Goal: Information Seeking & Learning: Learn about a topic

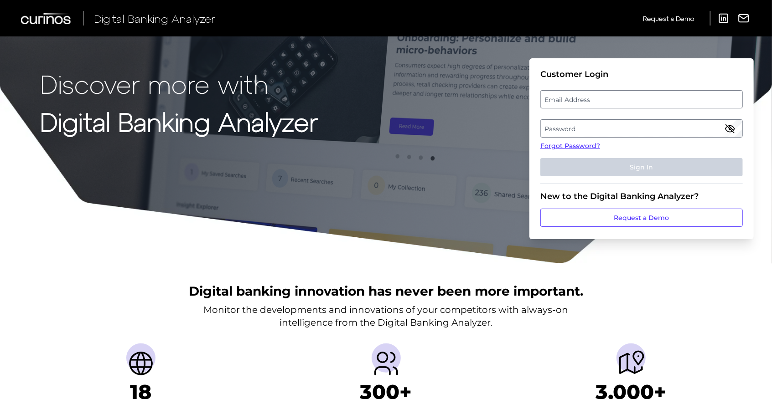
click at [586, 101] on label "Email Address" at bounding box center [641, 99] width 201 height 16
click at [586, 101] on input "email" at bounding box center [641, 99] width 202 height 18
type input "ereilly@bethpagefcu.com"
click at [579, 129] on label "Password" at bounding box center [641, 128] width 201 height 16
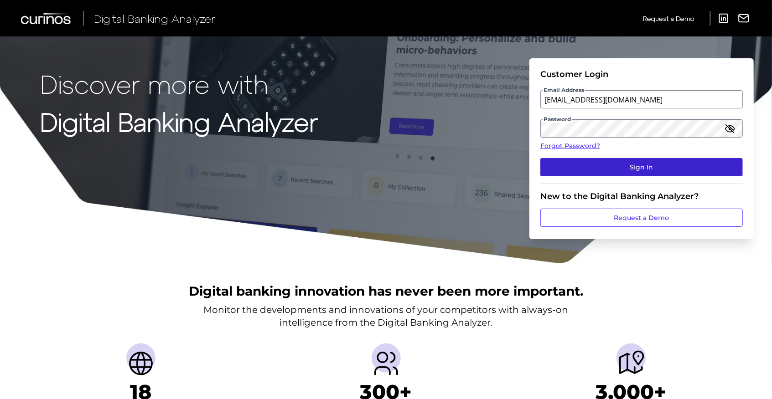
click at [610, 168] on button "Sign In" at bounding box center [641, 167] width 202 height 18
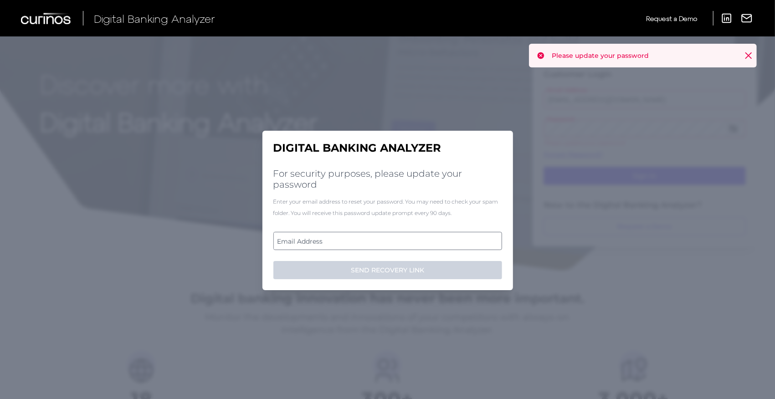
click at [336, 241] on label "Email Address" at bounding box center [387, 241] width 227 height 16
click at [336, 241] on input "email" at bounding box center [388, 241] width 229 height 18
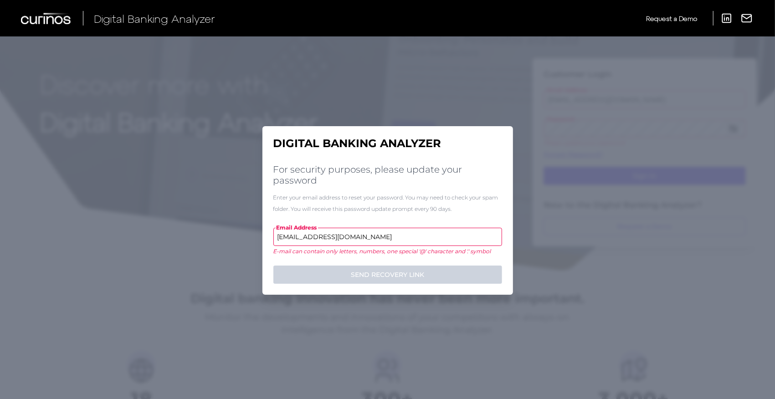
type input "ereilly@bethpagefcu.com"
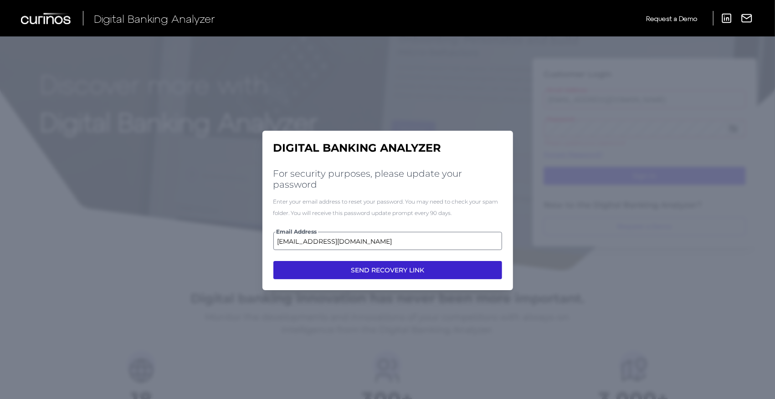
drag, startPoint x: 363, startPoint y: 269, endPoint x: 369, endPoint y: 275, distance: 8.7
click at [369, 275] on button "SEND RECOVERY LINK" at bounding box center [388, 270] width 229 height 18
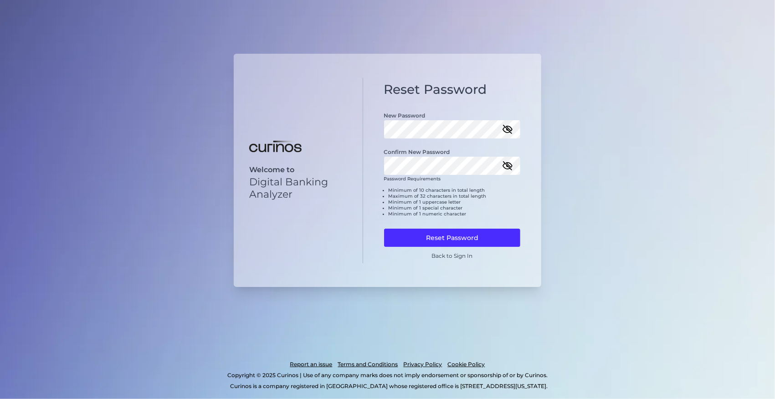
click at [432, 228] on form "New Password Confirm New Password Password Requirements Minimum of 10 character…" at bounding box center [452, 181] width 137 height 158
click at [437, 237] on button "Reset Password" at bounding box center [452, 238] width 137 height 18
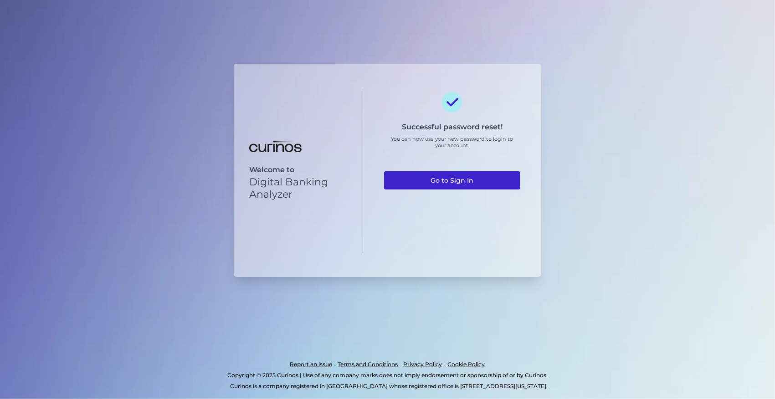
click at [449, 179] on link "Go to Sign In" at bounding box center [452, 180] width 137 height 18
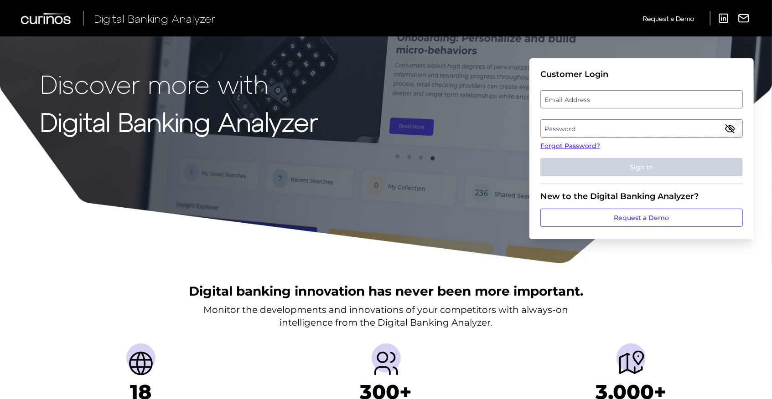
click at [561, 102] on label "Email Address" at bounding box center [641, 99] width 201 height 16
click at [561, 102] on input "email" at bounding box center [641, 99] width 202 height 18
type input "ereilly@bethpagefcu.com"
click at [556, 130] on label "Password" at bounding box center [641, 128] width 201 height 16
click at [589, 125] on label "Password" at bounding box center [641, 128] width 201 height 16
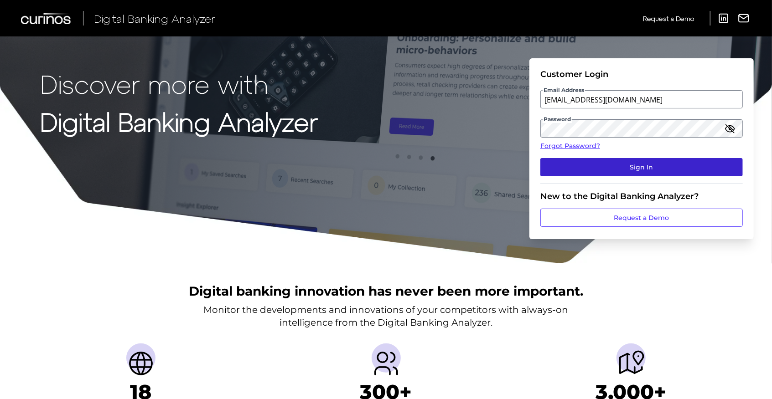
click at [621, 168] on button "Sign In" at bounding box center [641, 167] width 202 height 18
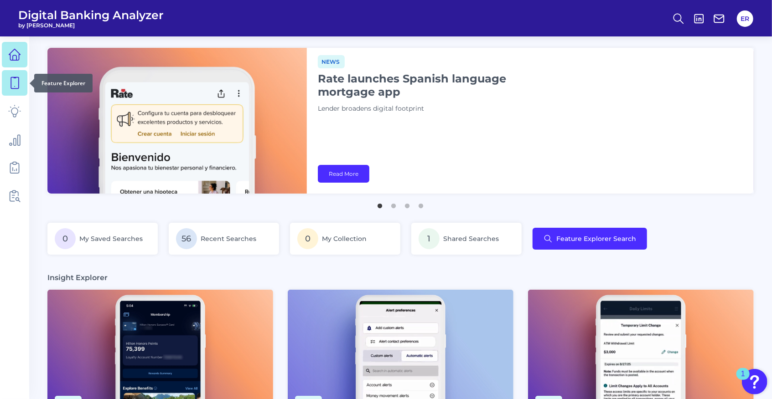
click at [16, 86] on icon at bounding box center [14, 83] width 13 height 13
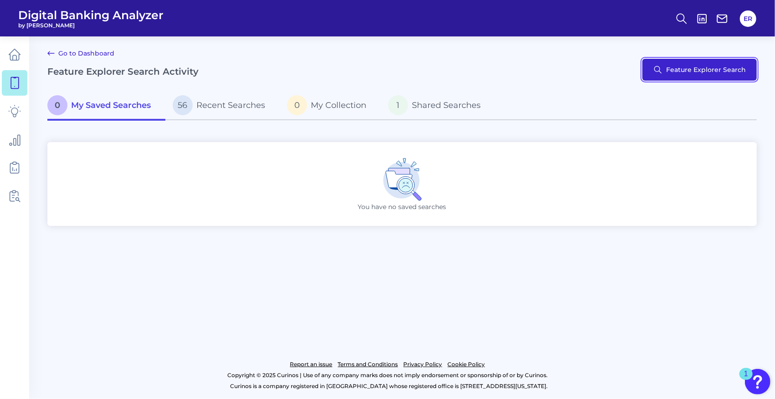
click at [688, 70] on button "Feature Explorer Search" at bounding box center [700, 70] width 114 height 22
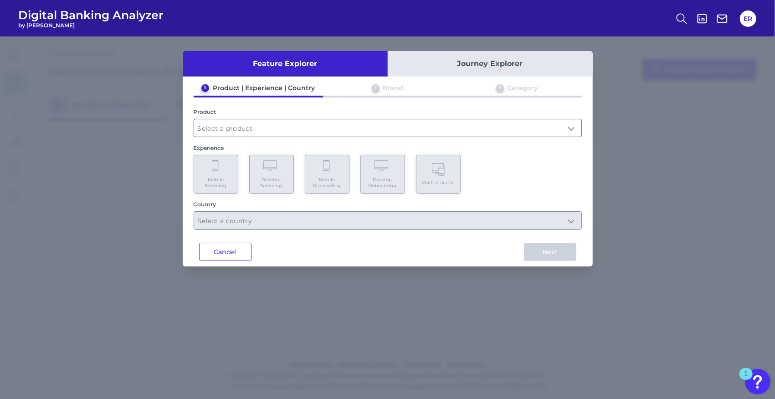
click at [254, 131] on input "text" at bounding box center [388, 127] width 388 height 17
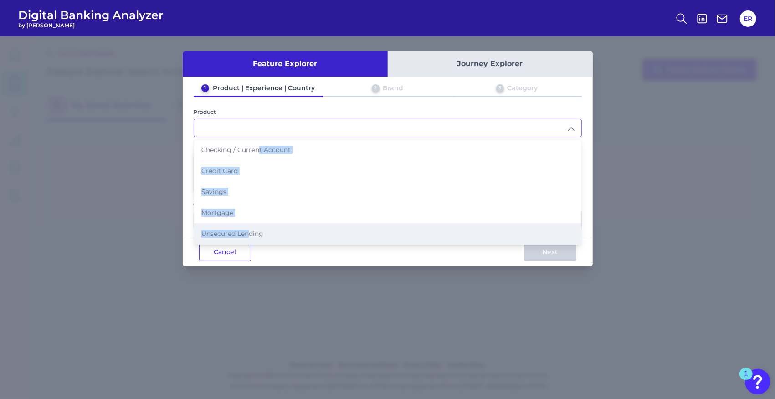
drag, startPoint x: 258, startPoint y: 150, endPoint x: 249, endPoint y: 230, distance: 80.3
click at [249, 230] on ul "Checking / Current Account Credit Card Savings Mortgage Unsecured Lending" at bounding box center [388, 192] width 388 height 105
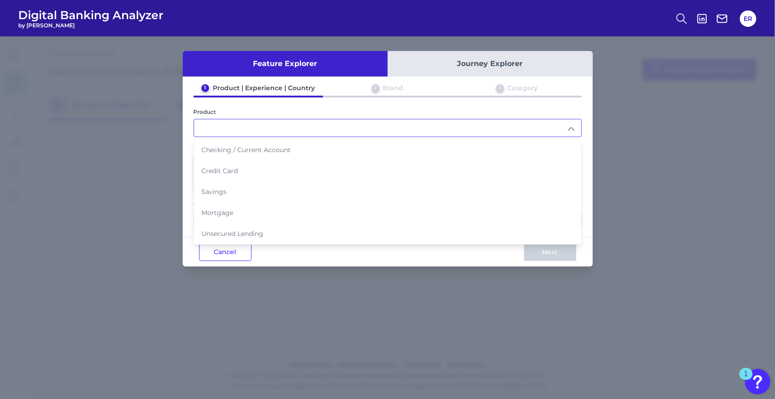
drag, startPoint x: 249, startPoint y: 230, endPoint x: 287, endPoint y: 232, distance: 38.3
click at [287, 232] on li "Unsecured Lending" at bounding box center [388, 233] width 388 height 21
type input "Unsecured Lending"
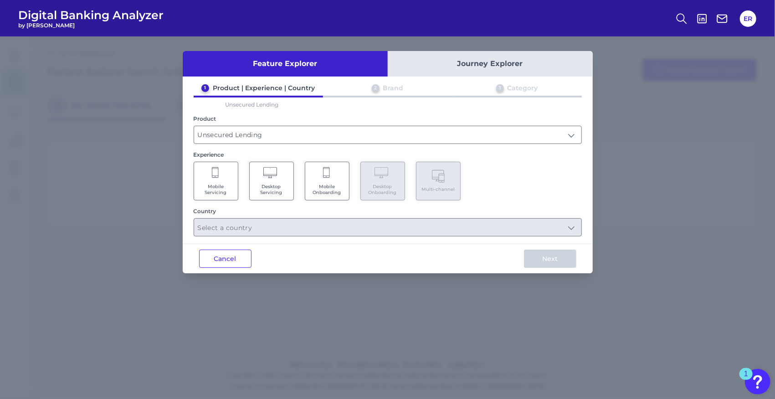
click at [322, 184] on span "Mobile Onboarding" at bounding box center [327, 190] width 35 height 12
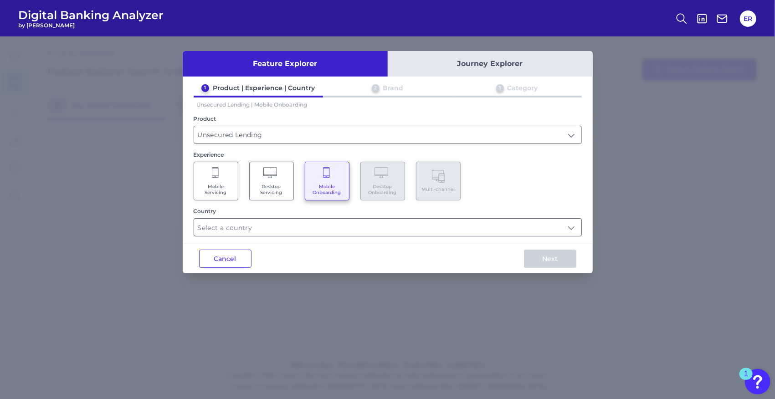
click at [253, 230] on input "text" at bounding box center [388, 227] width 388 height 17
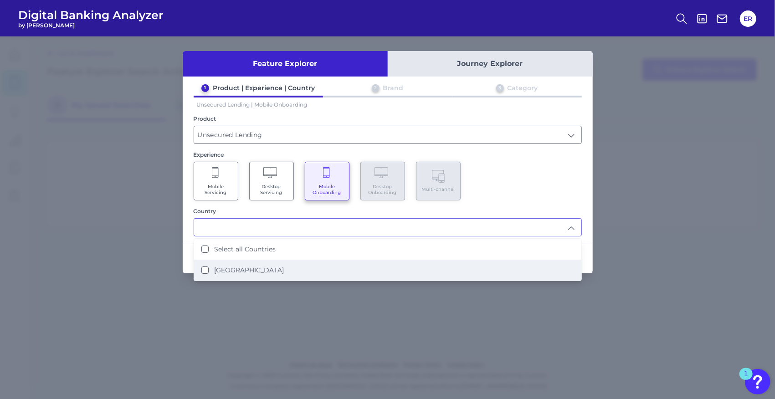
click at [244, 268] on label "United States" at bounding box center [249, 270] width 70 height 8
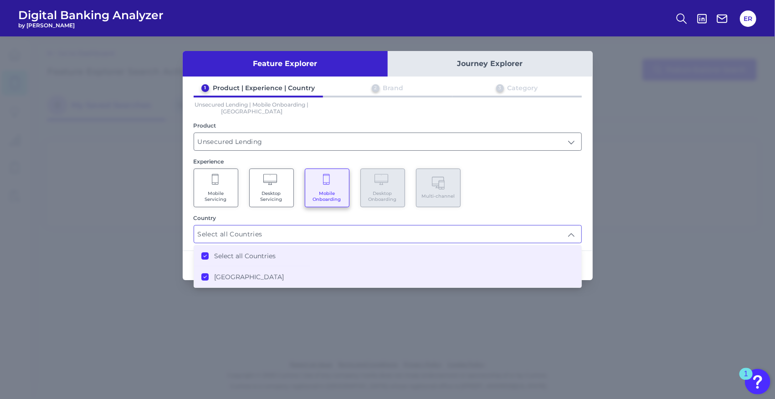
type input "Select all Countries"
click at [529, 205] on div "Mobile Servicing Desktop Servicing Mobile Onboarding Desktop Onboarding Multi-c…" at bounding box center [388, 188] width 388 height 39
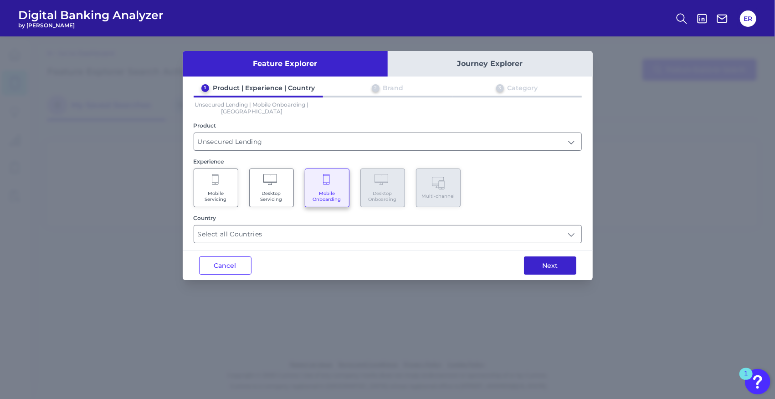
click at [546, 264] on button "Next" at bounding box center [550, 266] width 52 height 18
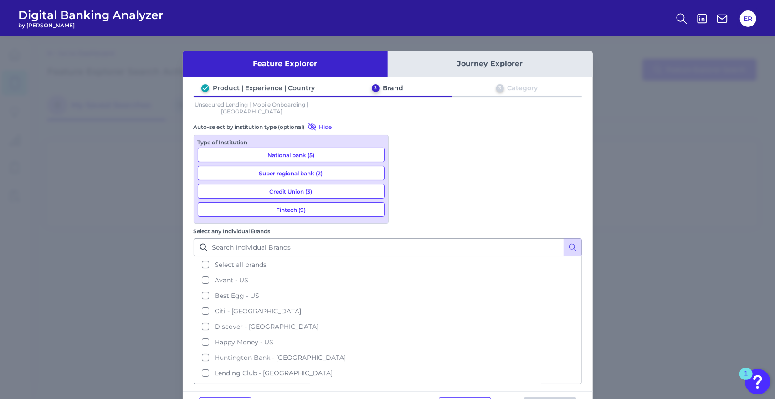
click at [403, 257] on button "Select all brands" at bounding box center [388, 265] width 387 height 16
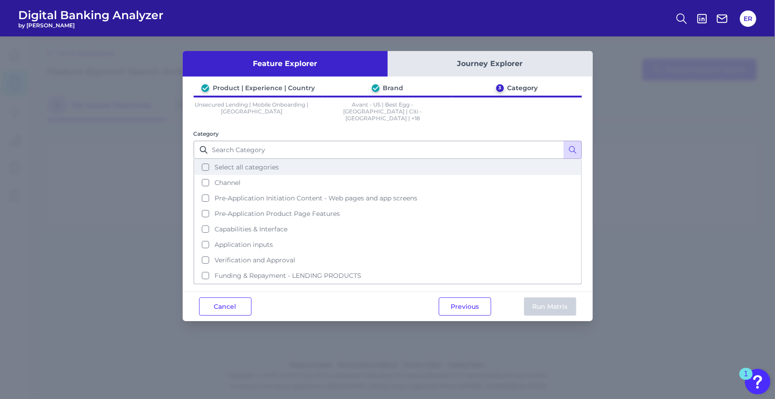
click at [207, 165] on button "Select all categories" at bounding box center [388, 168] width 387 height 16
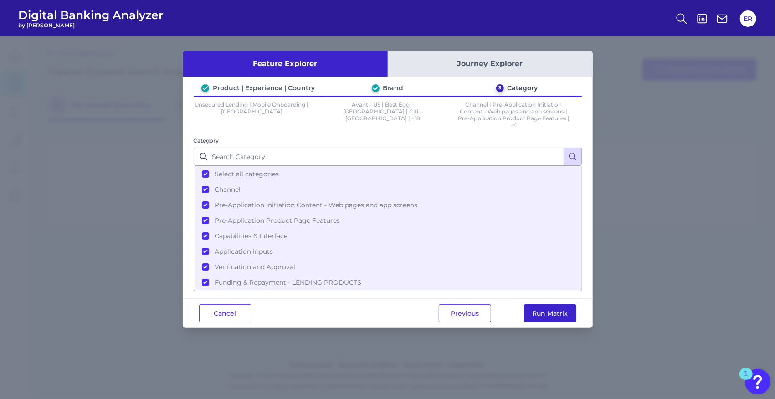
click at [550, 309] on button "Run Matrix" at bounding box center [550, 314] width 52 height 18
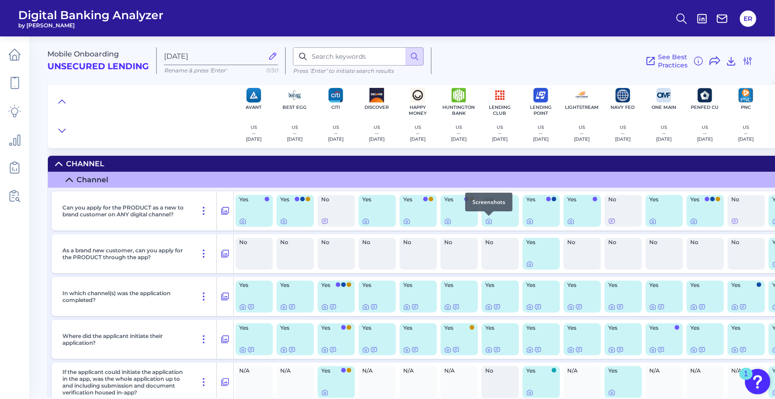
click at [489, 219] on div at bounding box center [489, 216] width 9 height 9
click at [490, 222] on icon at bounding box center [489, 221] width 7 height 7
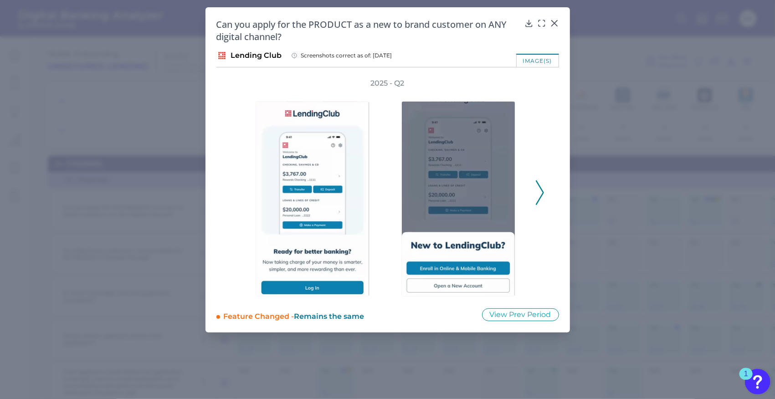
click at [541, 191] on icon at bounding box center [540, 193] width 8 height 25
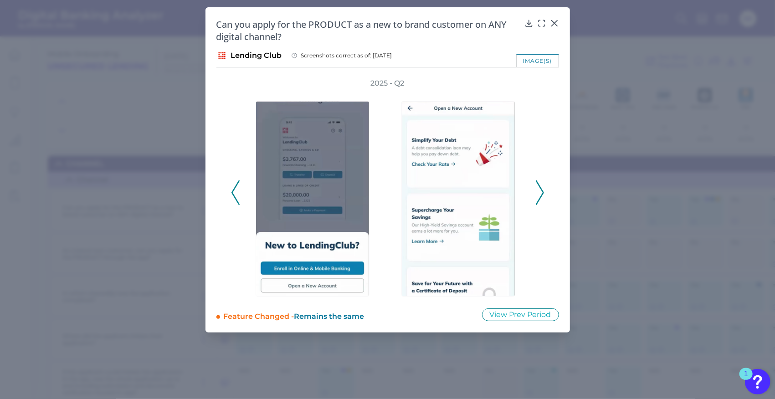
click at [541, 191] on icon at bounding box center [540, 193] width 8 height 25
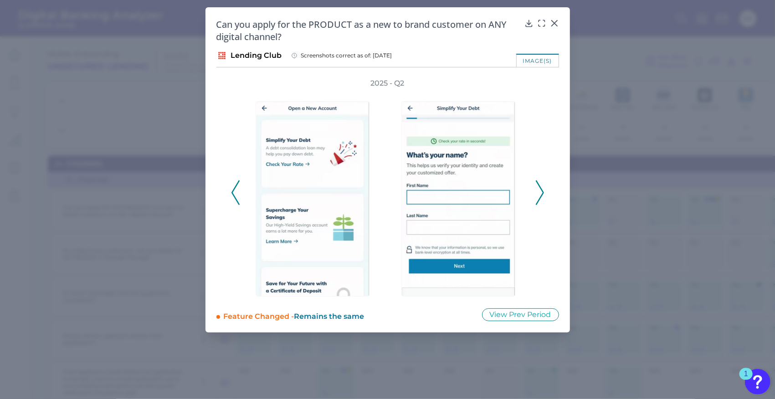
click at [541, 191] on icon at bounding box center [540, 193] width 8 height 25
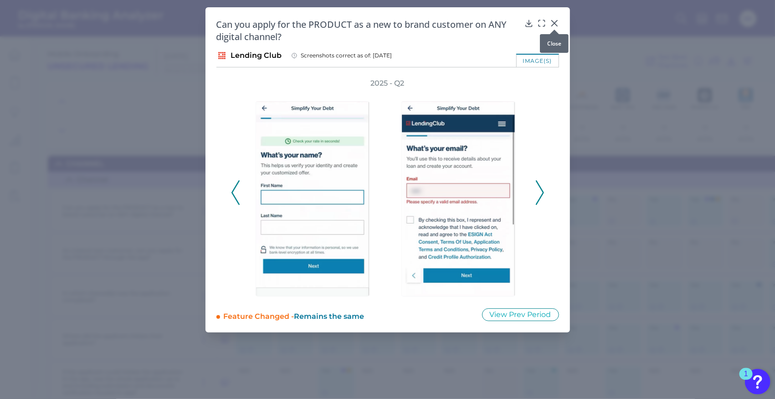
click at [552, 23] on icon at bounding box center [554, 23] width 9 height 9
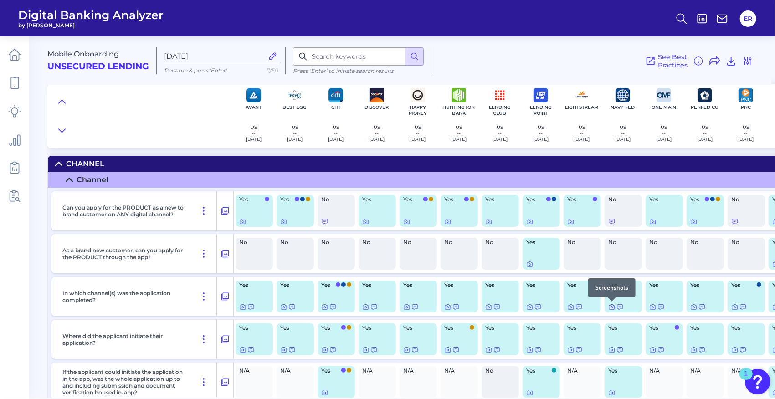
click at [610, 310] on icon at bounding box center [612, 307] width 5 height 5
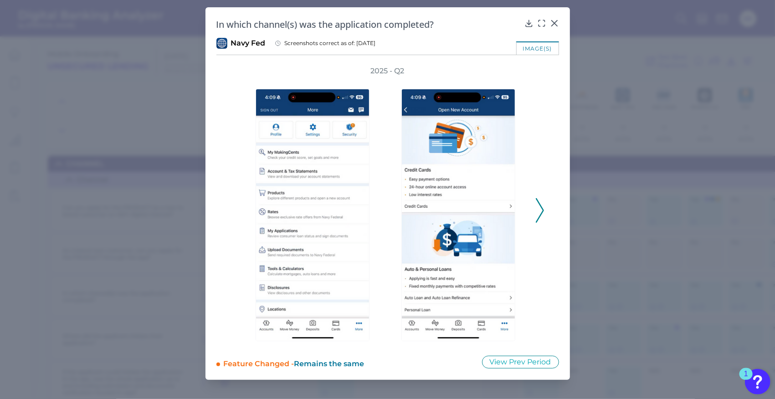
click at [543, 211] on polyline at bounding box center [540, 210] width 7 height 23
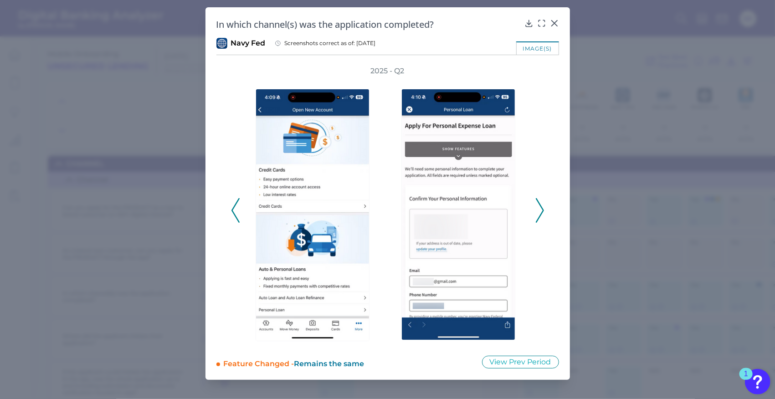
click at [543, 211] on polyline at bounding box center [540, 210] width 7 height 23
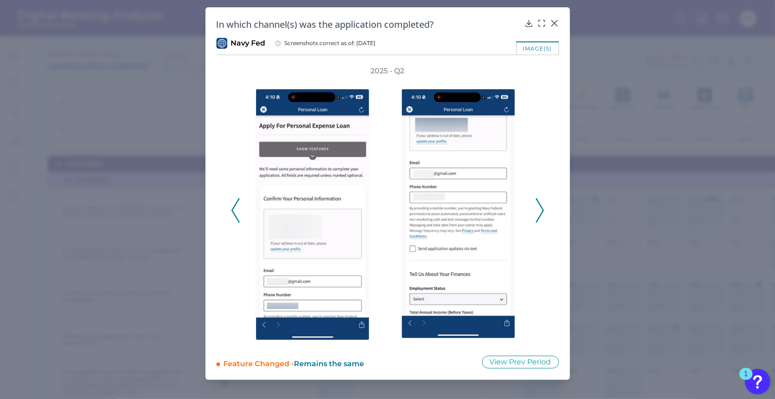
click at [543, 211] on polyline at bounding box center [540, 210] width 7 height 23
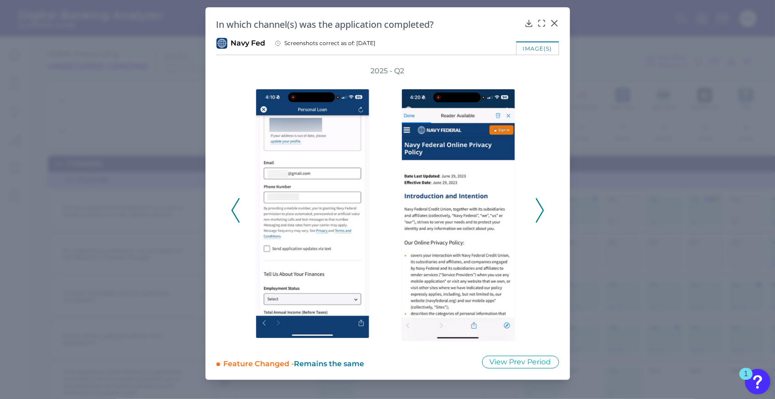
click at [543, 211] on polyline at bounding box center [540, 210] width 7 height 23
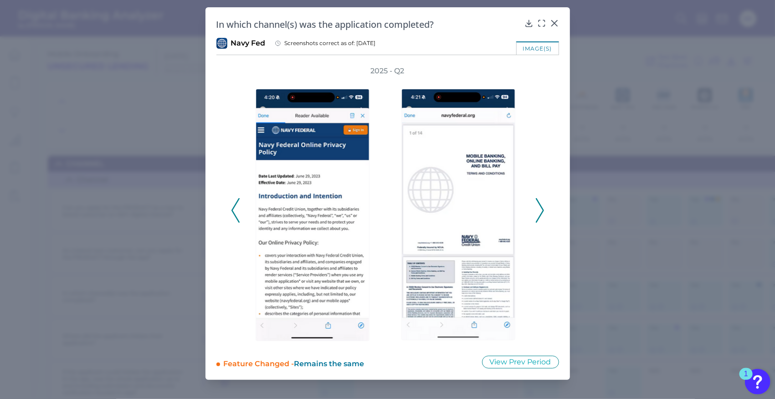
click at [543, 210] on polyline at bounding box center [540, 210] width 7 height 23
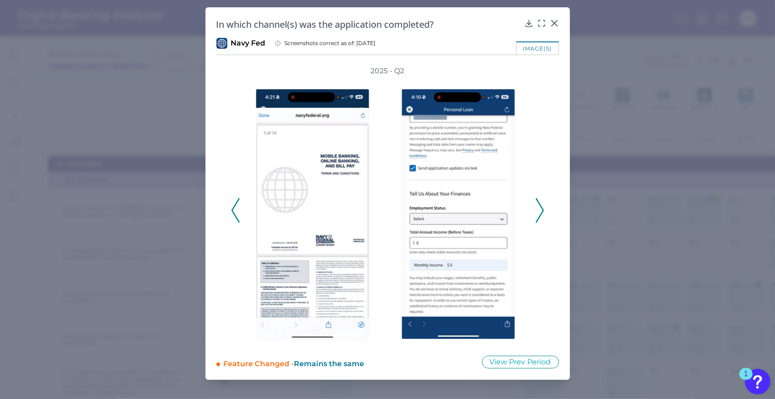
click at [543, 210] on polyline at bounding box center [540, 210] width 7 height 23
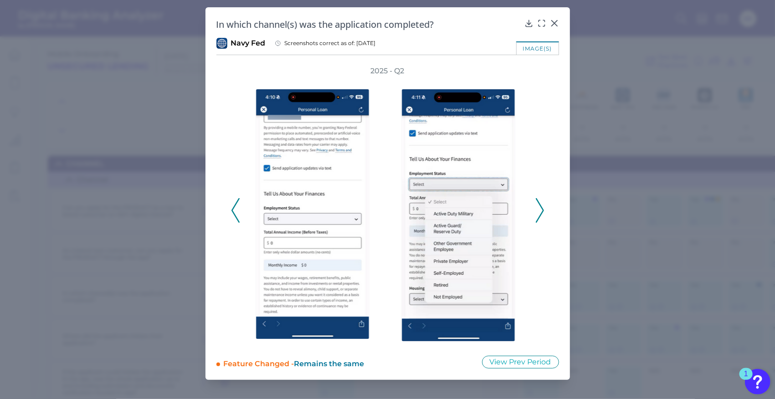
click at [543, 210] on polyline at bounding box center [540, 210] width 7 height 23
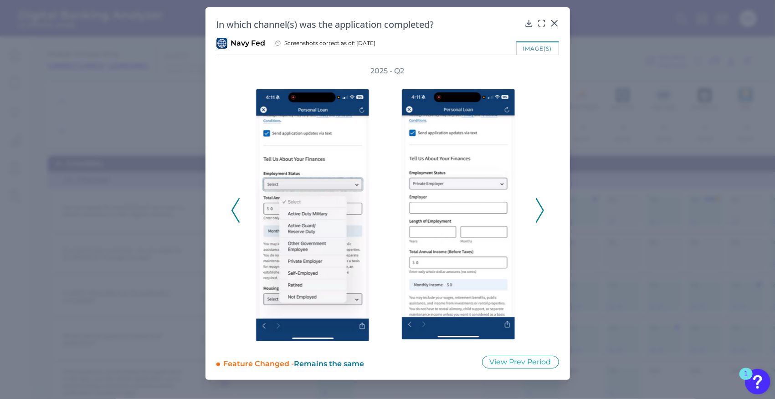
click at [543, 210] on polyline at bounding box center [540, 210] width 7 height 23
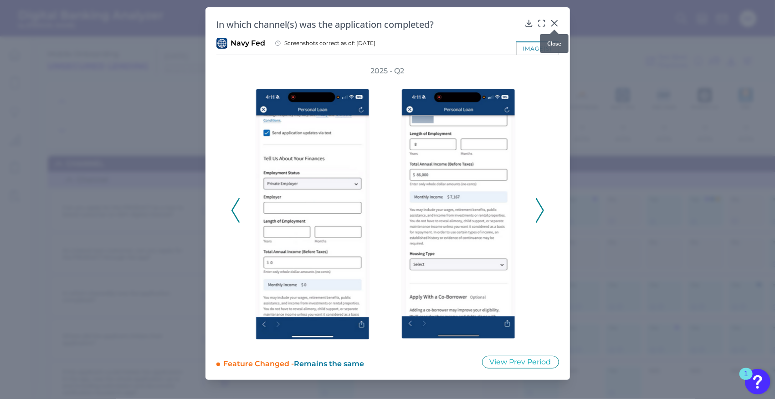
click at [555, 25] on icon at bounding box center [554, 23] width 9 height 9
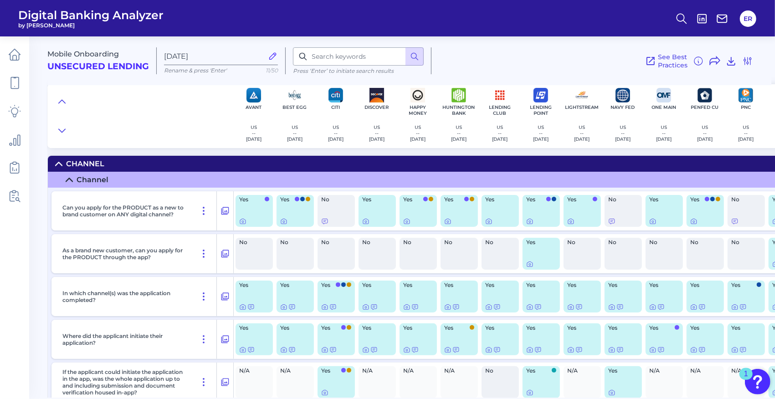
scroll to position [30, 0]
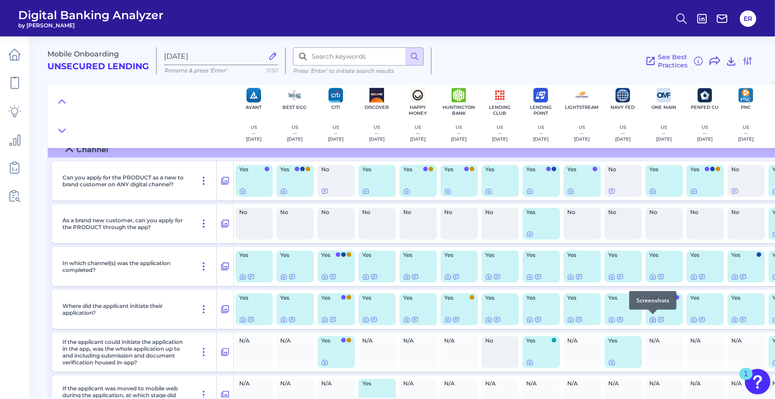
click at [652, 319] on icon at bounding box center [653, 319] width 7 height 7
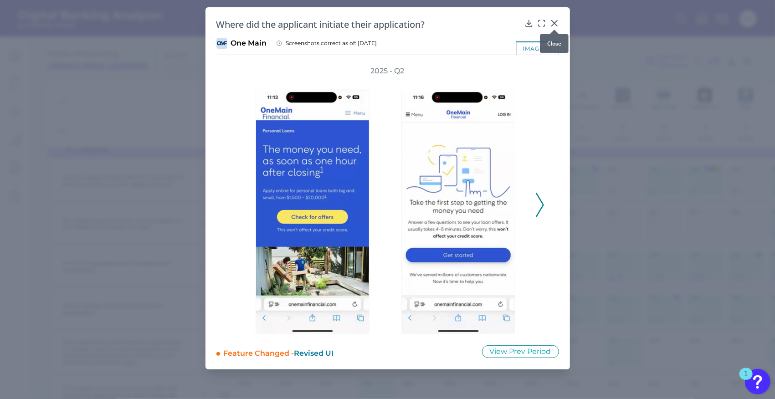
click at [556, 23] on icon at bounding box center [554, 23] width 9 height 9
